Goal: Information Seeking & Learning: Learn about a topic

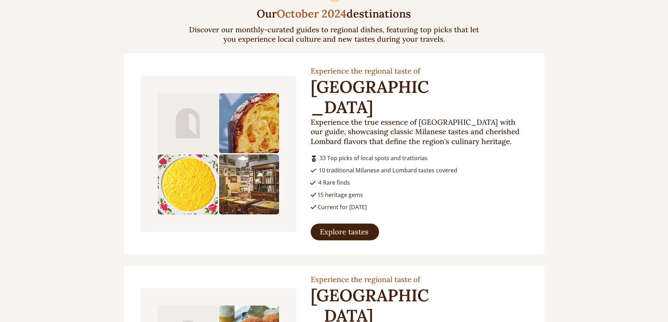
scroll to position [771, 0]
click at [355, 226] on span "Explore tastes" at bounding box center [344, 231] width 49 height 10
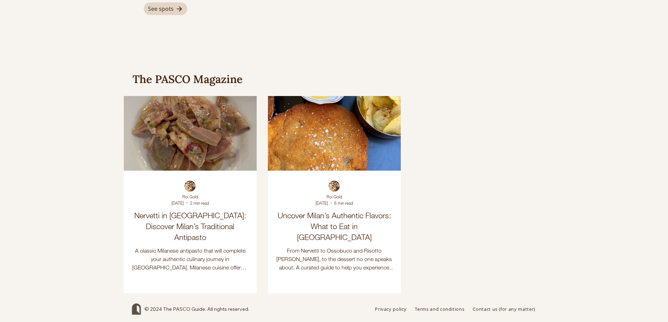
scroll to position [837, 0]
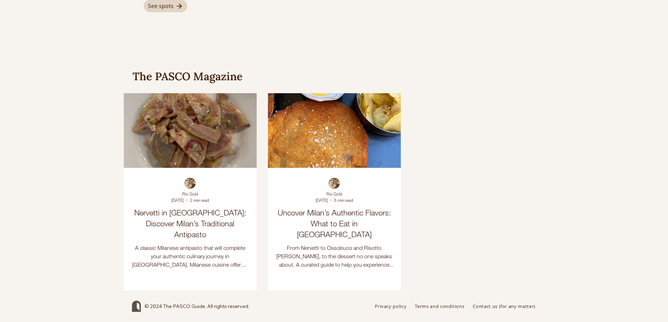
click at [336, 219] on h2 "Uncover Milan’s Authentic Flavors: What to Eat in Milan" at bounding box center [334, 223] width 116 height 32
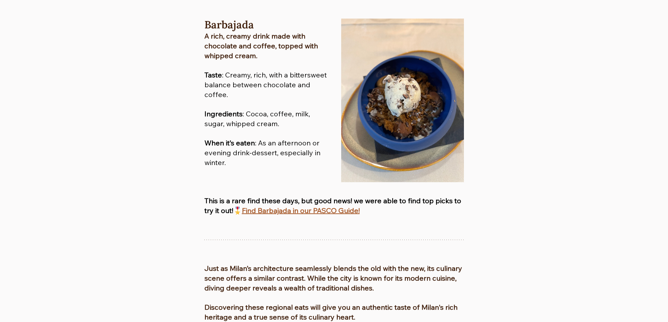
scroll to position [3159, 0]
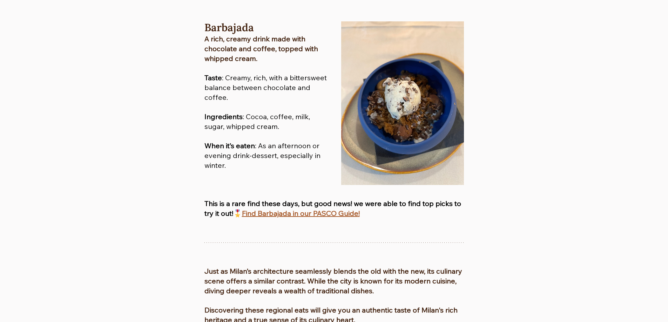
click at [278, 209] on span "Find Barbajada in our PASCO Guide!" at bounding box center [301, 213] width 118 height 9
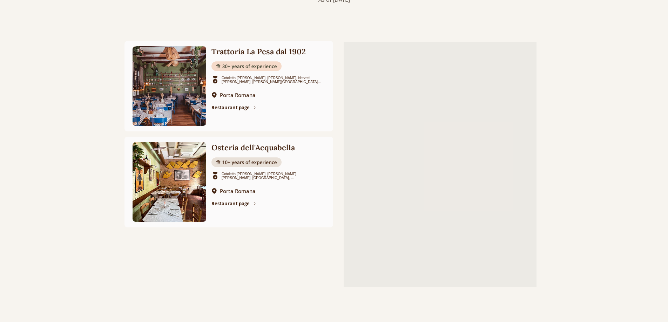
scroll to position [216, 0]
